Goal: Information Seeking & Learning: Learn about a topic

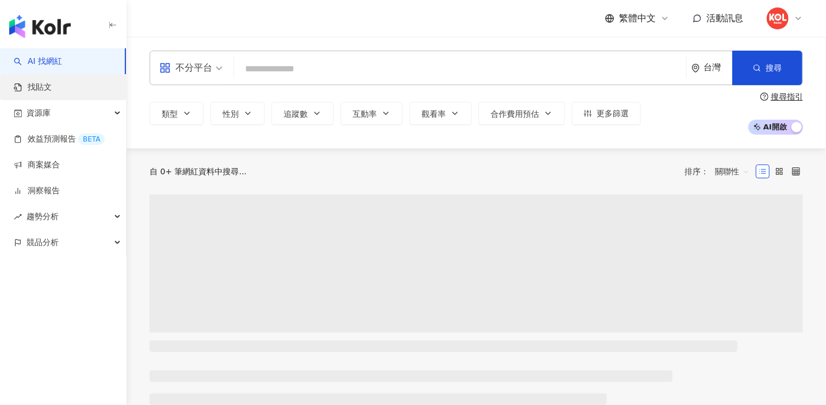
click at [52, 87] on link "找貼文" at bounding box center [33, 88] width 38 height 12
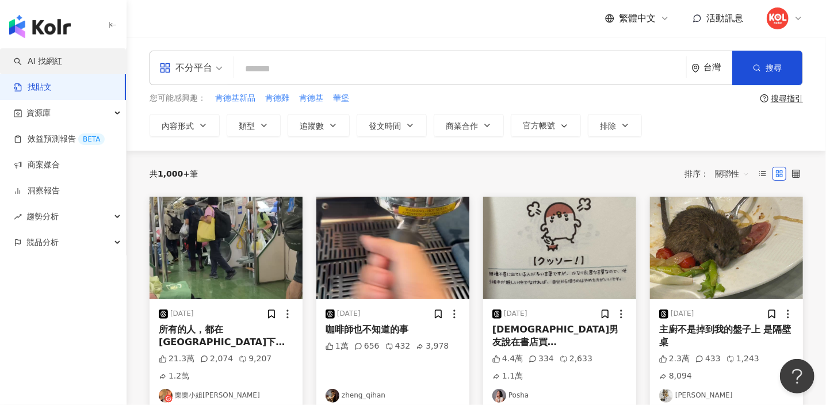
click at [62, 63] on link "AI 找網紅" at bounding box center [38, 62] width 48 height 12
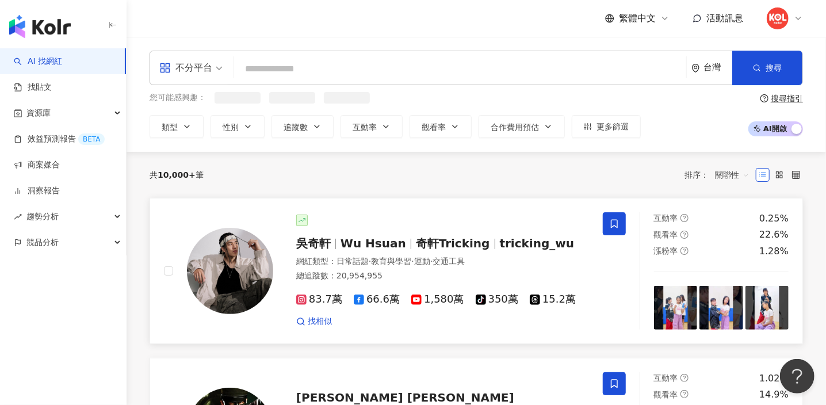
click at [416, 237] on span "奇軒Tricking" at bounding box center [453, 244] width 74 height 14
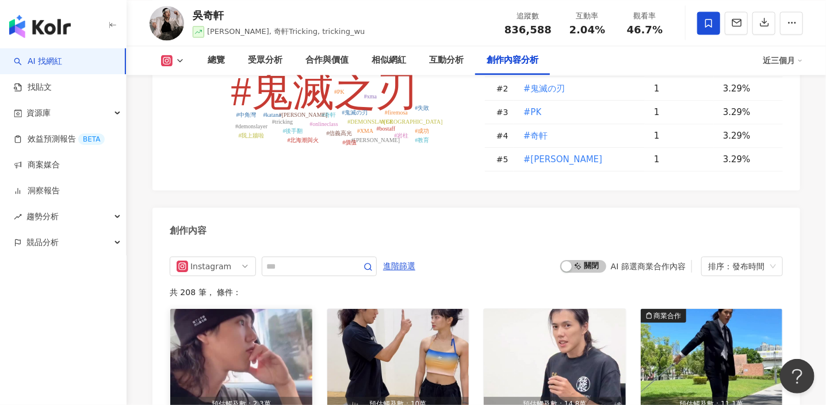
scroll to position [3625, 0]
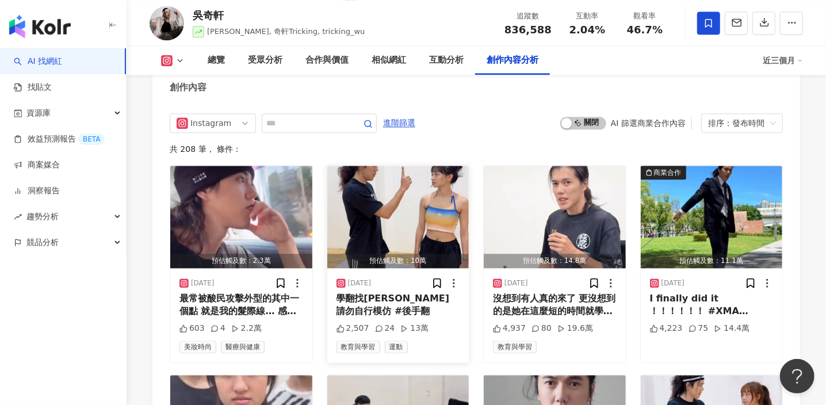
click at [415, 292] on div "學翻找[PERSON_NAME] 請勿自行模仿 #後手翻" at bounding box center [399, 305] width 124 height 26
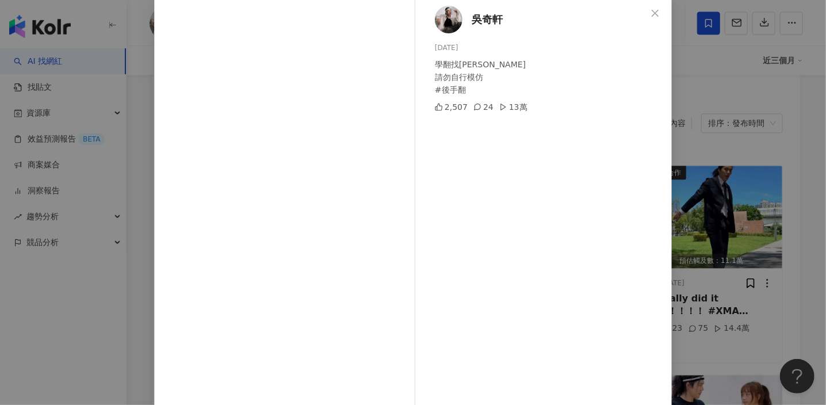
scroll to position [39, 0]
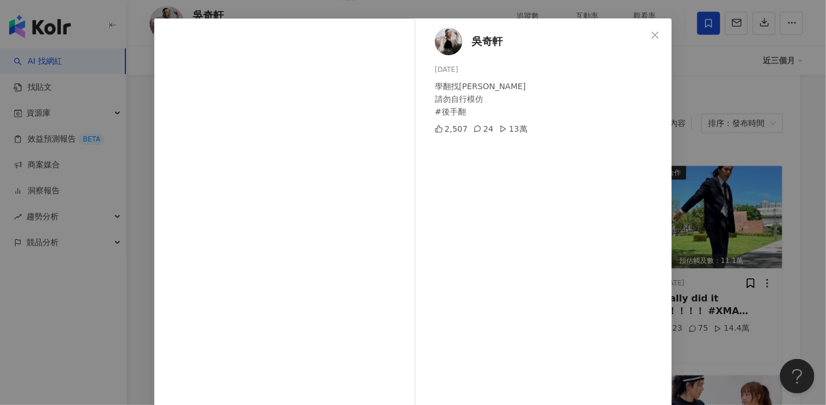
click at [708, 184] on div "吳奇軒 2025/9/28 學翻找奇軒 請勿自行模仿 #後手翻 2,507 24 13萬 查看原始貼文" at bounding box center [413, 202] width 826 height 405
